Goal: Navigation & Orientation: Go to known website

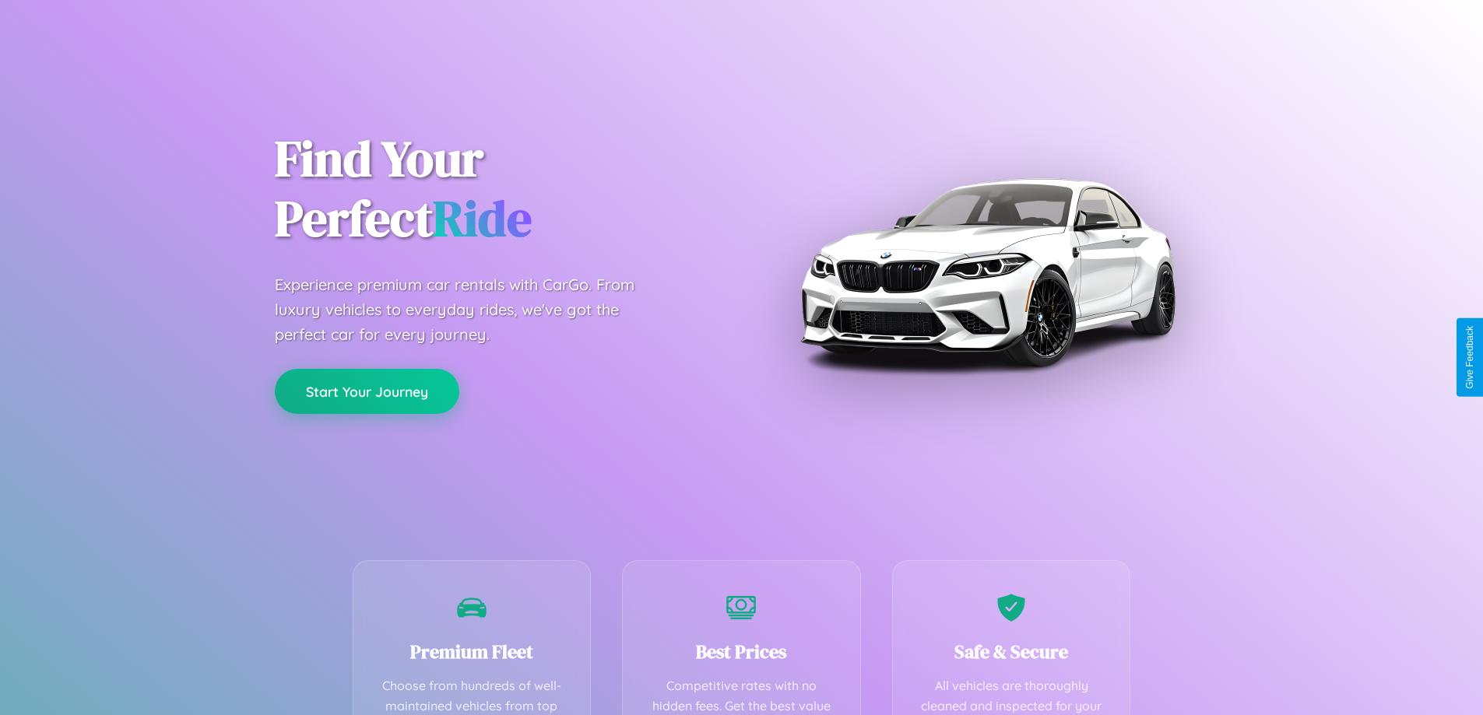
click at [367, 392] on button "Start Your Journey" at bounding box center [367, 391] width 184 height 45
click at [367, 391] on button "Start Your Journey" at bounding box center [367, 391] width 184 height 45
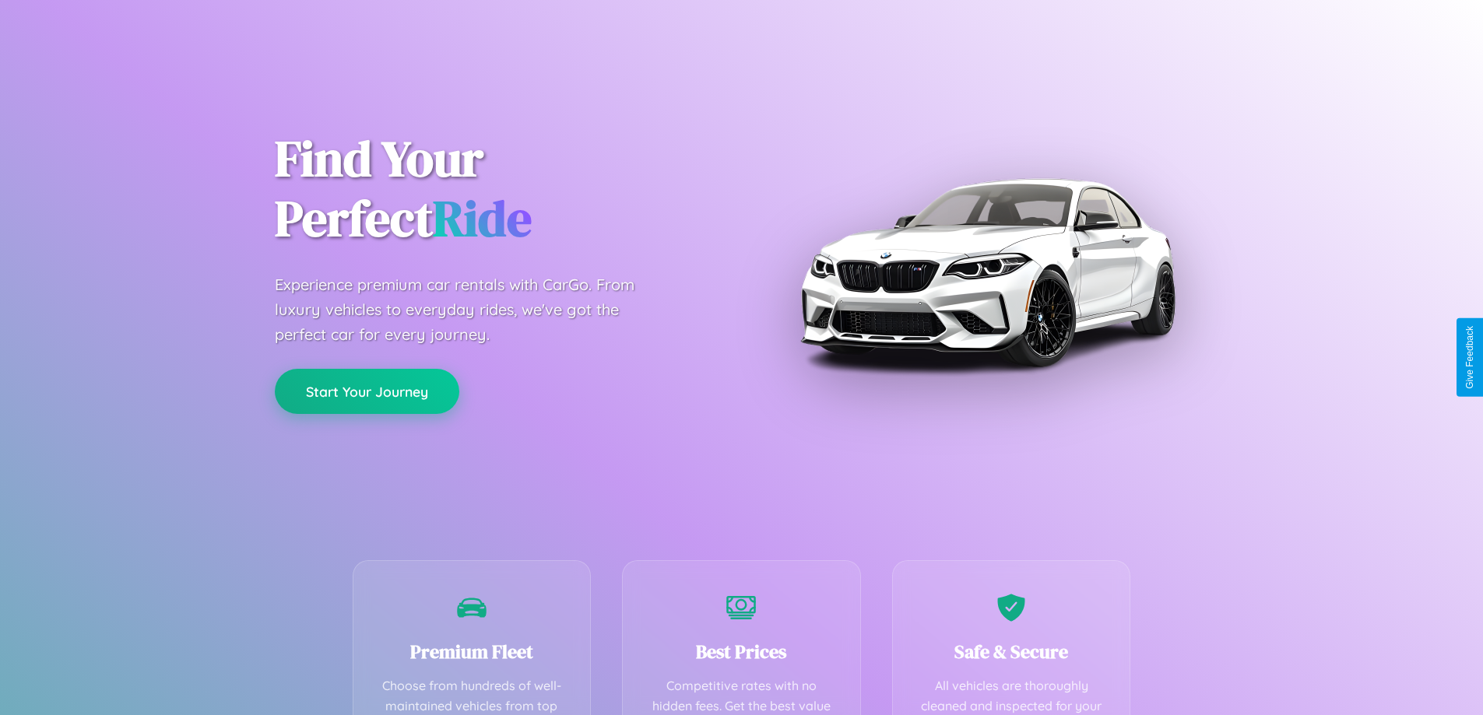
click at [367, 391] on button "Start Your Journey" at bounding box center [367, 391] width 184 height 45
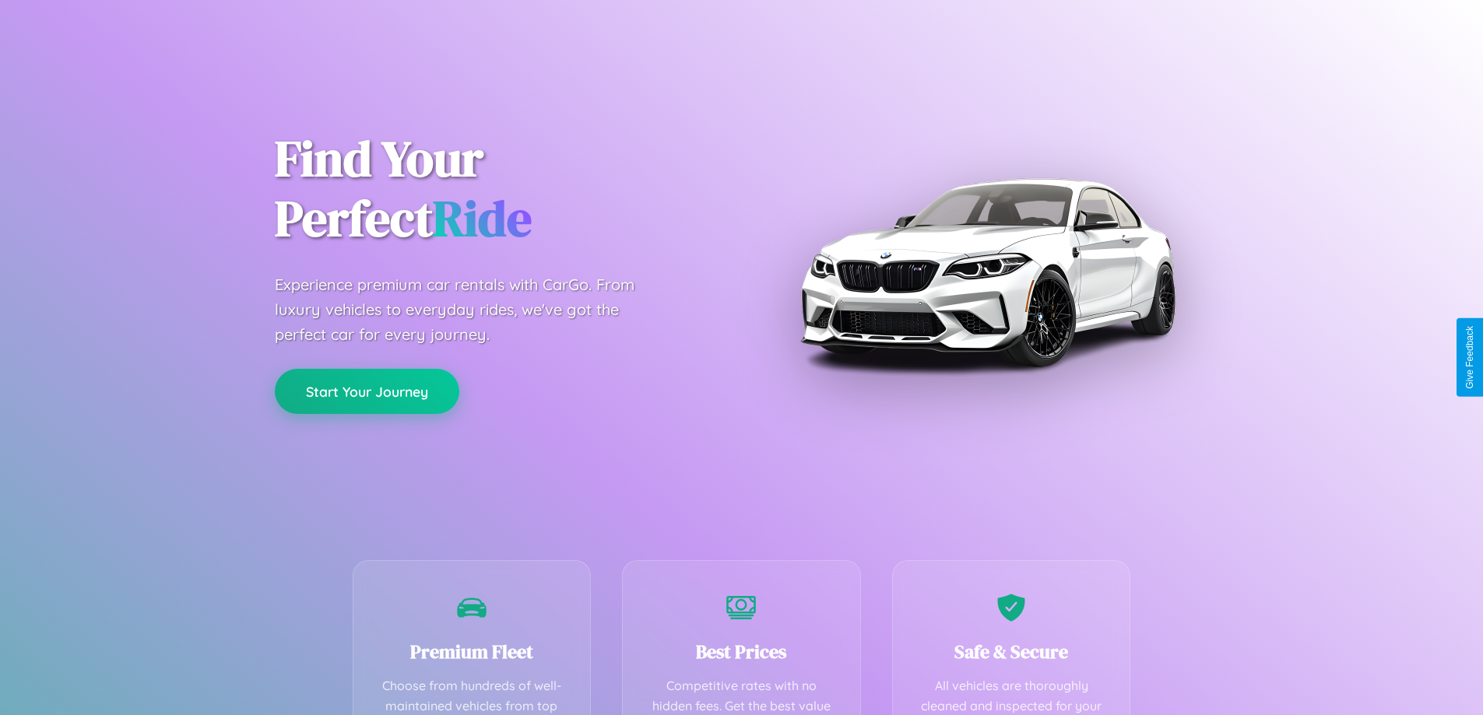
click at [367, 391] on button "Start Your Journey" at bounding box center [367, 391] width 184 height 45
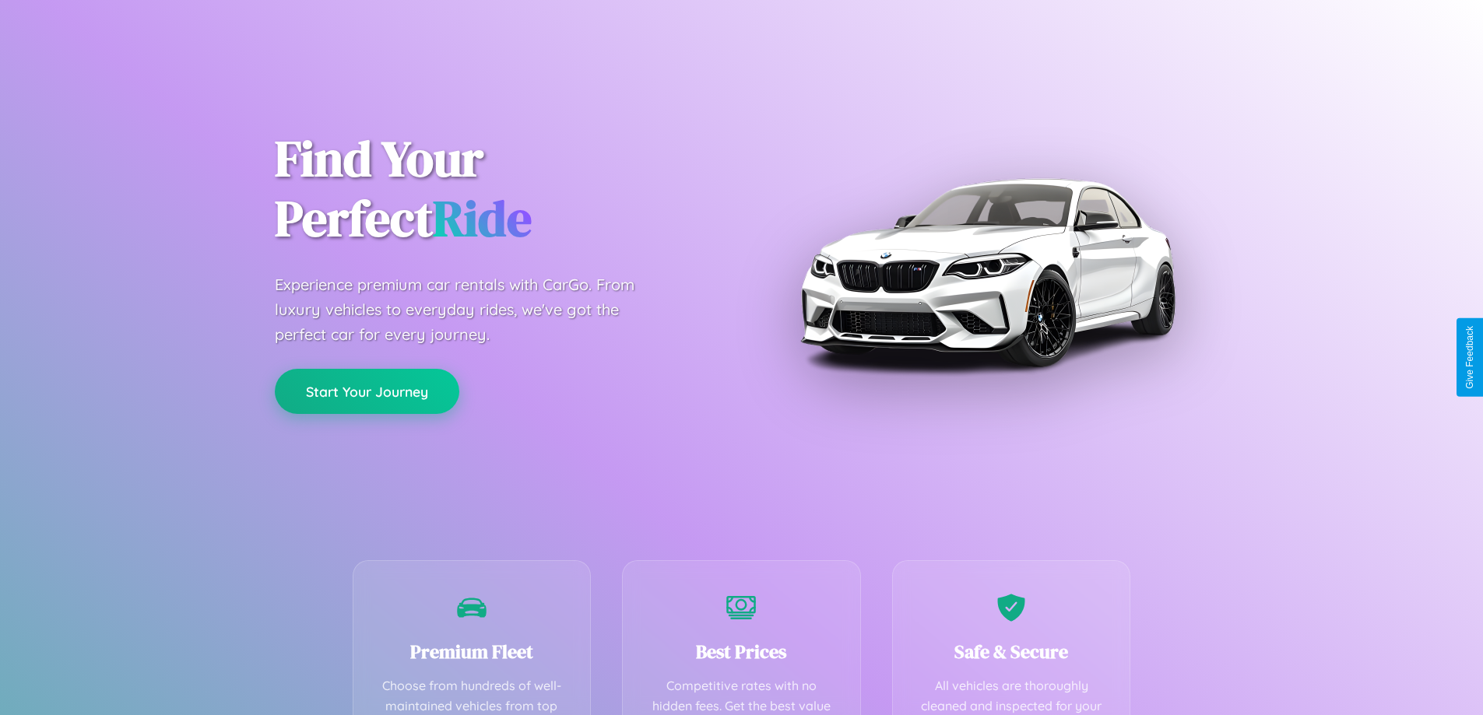
click at [367, 391] on button "Start Your Journey" at bounding box center [367, 391] width 184 height 45
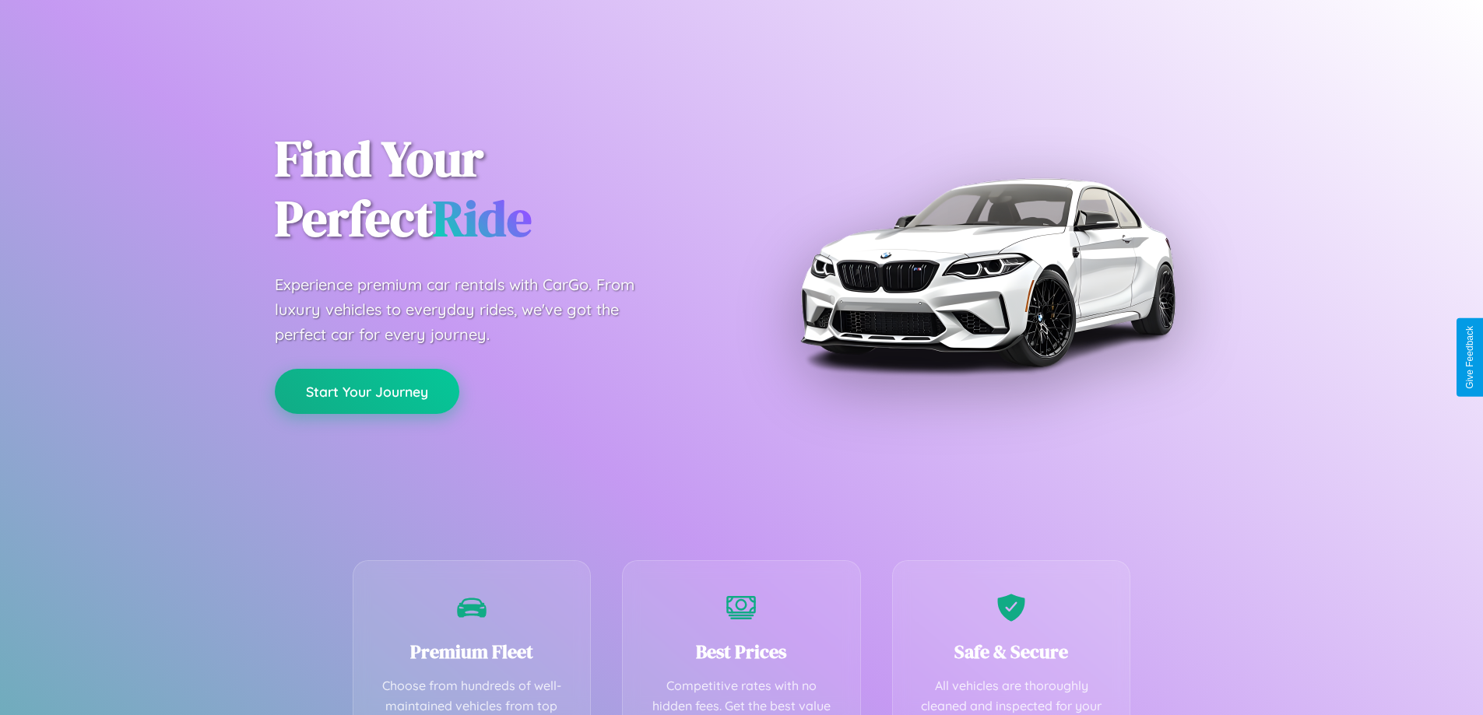
click at [367, 391] on button "Start Your Journey" at bounding box center [367, 391] width 184 height 45
